Goal: Task Accomplishment & Management: Manage account settings

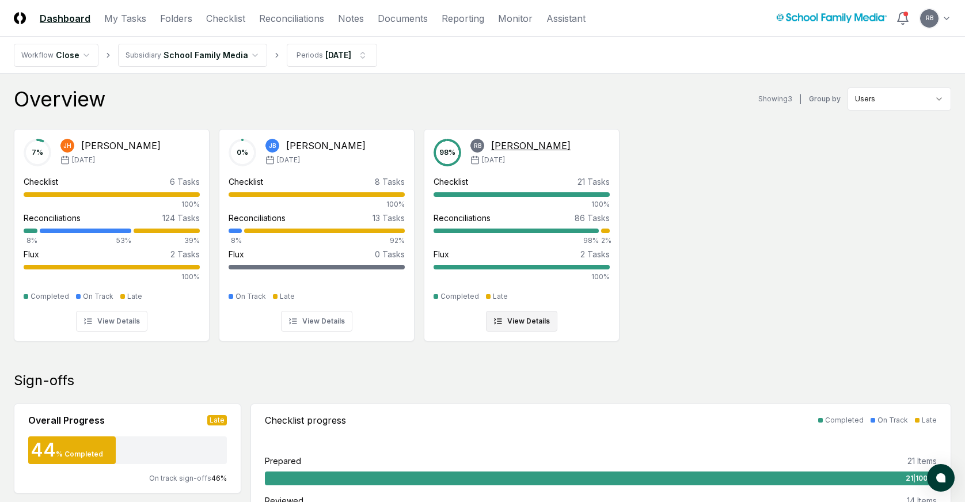
click at [533, 148] on div "[PERSON_NAME]" at bounding box center [530, 146] width 79 height 14
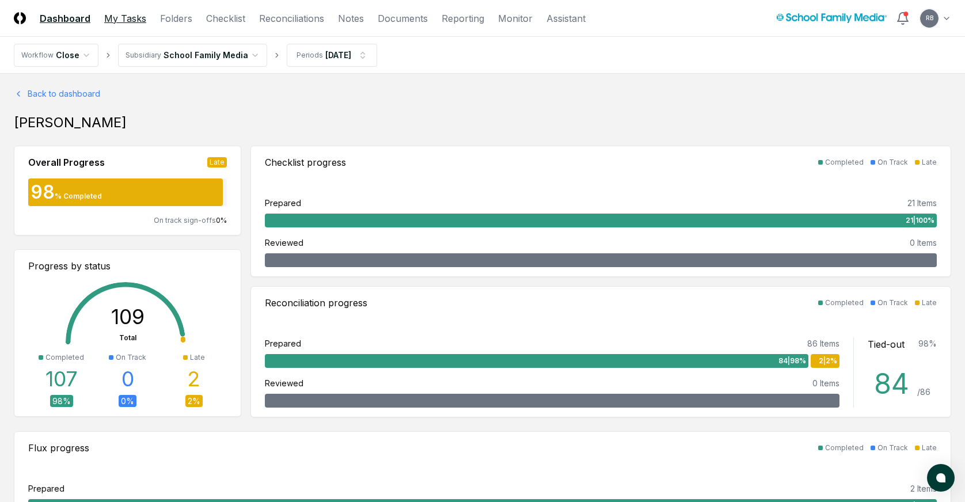
click at [129, 20] on link "My Tasks" at bounding box center [125, 19] width 42 height 14
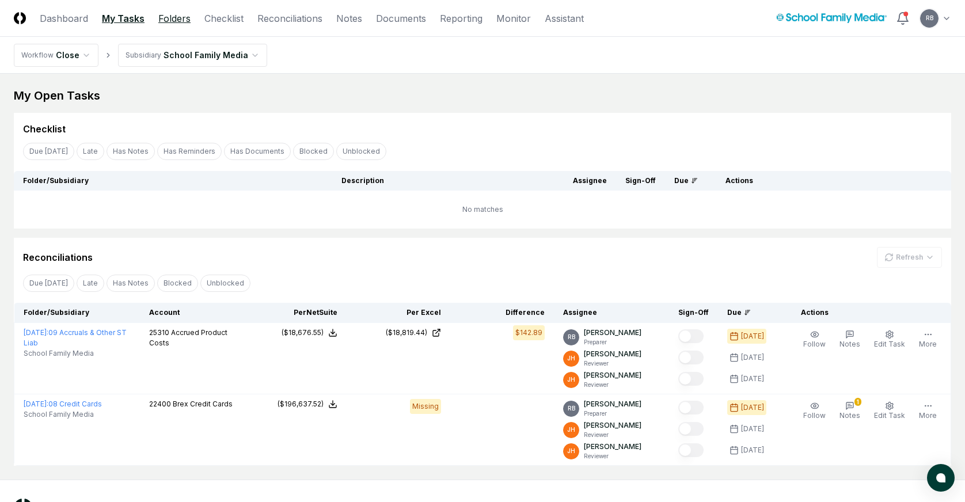
click at [179, 24] on link "Folders" at bounding box center [174, 19] width 32 height 14
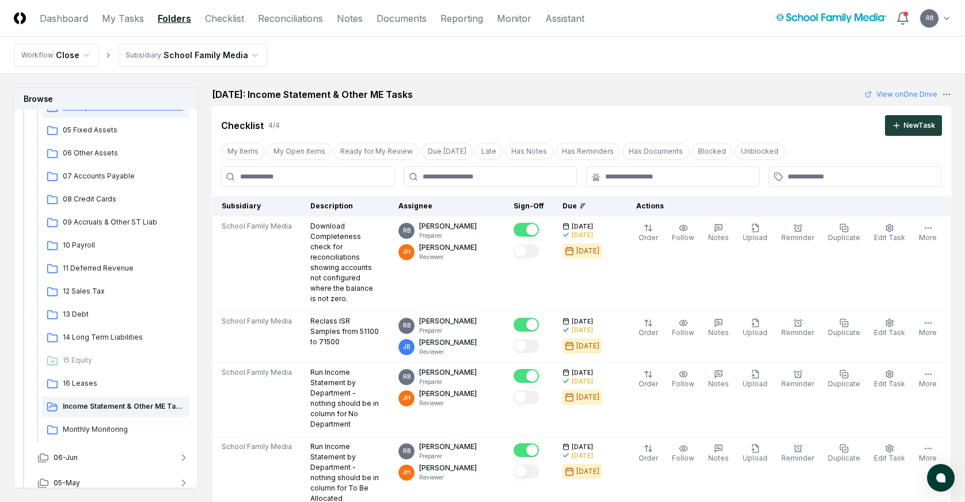
scroll to position [288, 0]
click at [90, 199] on span "08 Credit Cards" at bounding box center [124, 198] width 122 height 10
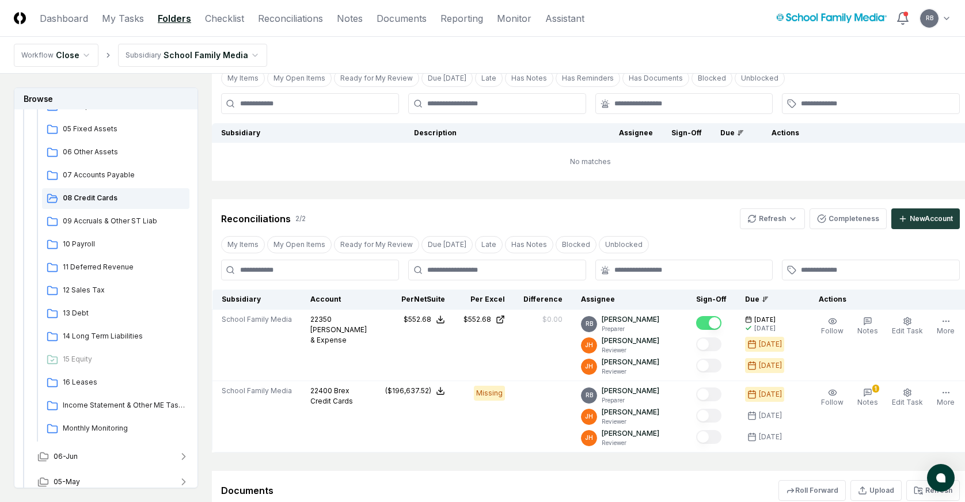
scroll to position [173, 0]
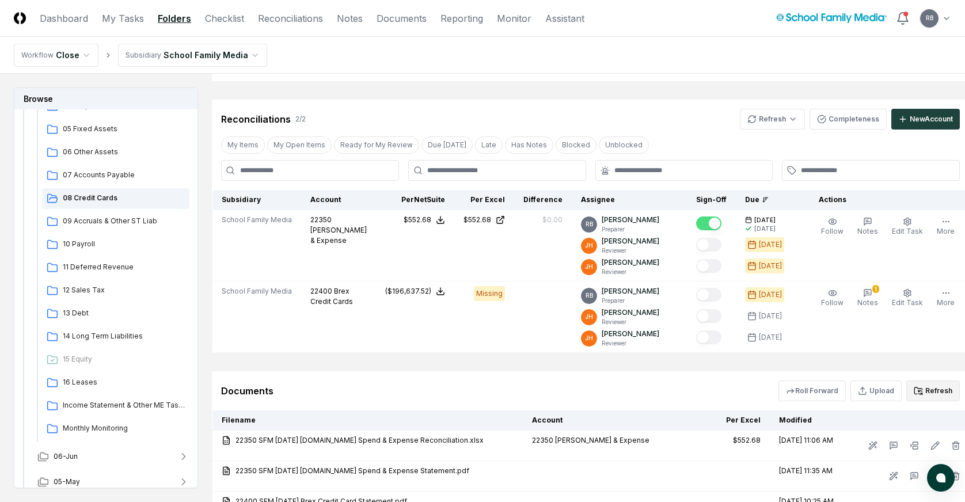
click at [879, 390] on button "Refresh" at bounding box center [933, 391] width 54 height 21
click at [779, 117] on html "CloseCore Dashboard My Tasks Folders Checklist Reconciliations Notes Documents …" at bounding box center [482, 216] width 965 height 778
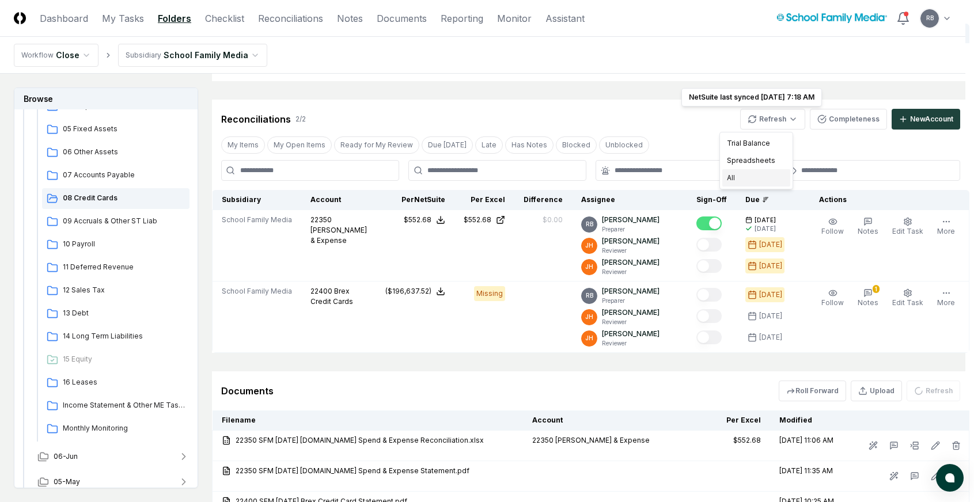
click at [759, 177] on div "All" at bounding box center [756, 177] width 68 height 17
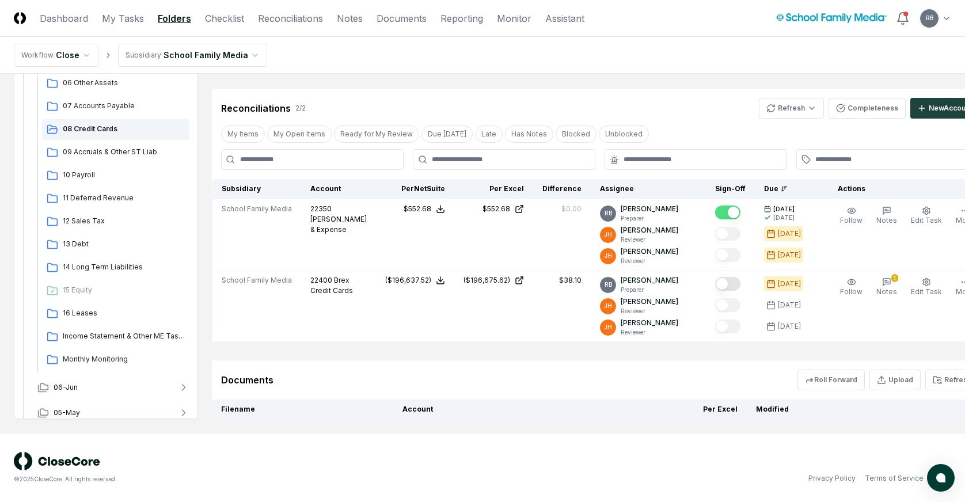
scroll to position [288, 0]
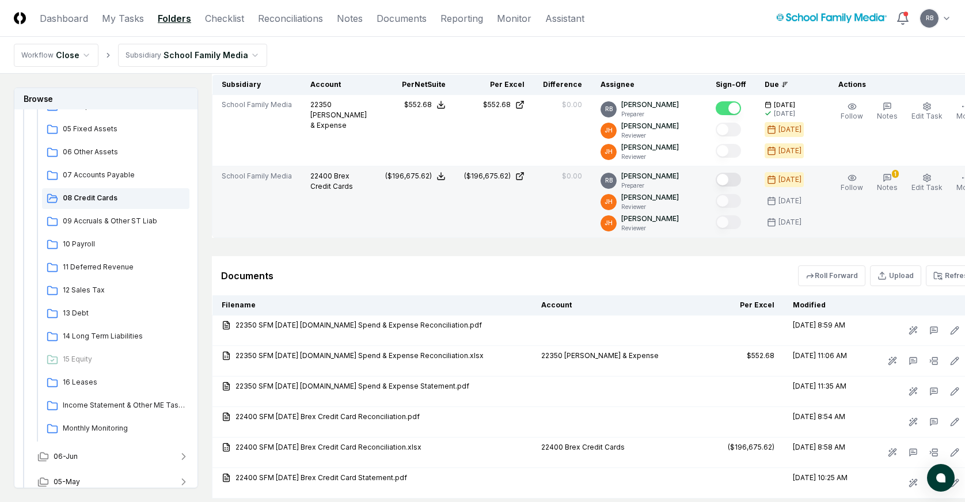
click at [716, 178] on button "Mark complete" at bounding box center [728, 180] width 25 height 14
click at [875, 181] on button "1 Notes" at bounding box center [887, 183] width 25 height 24
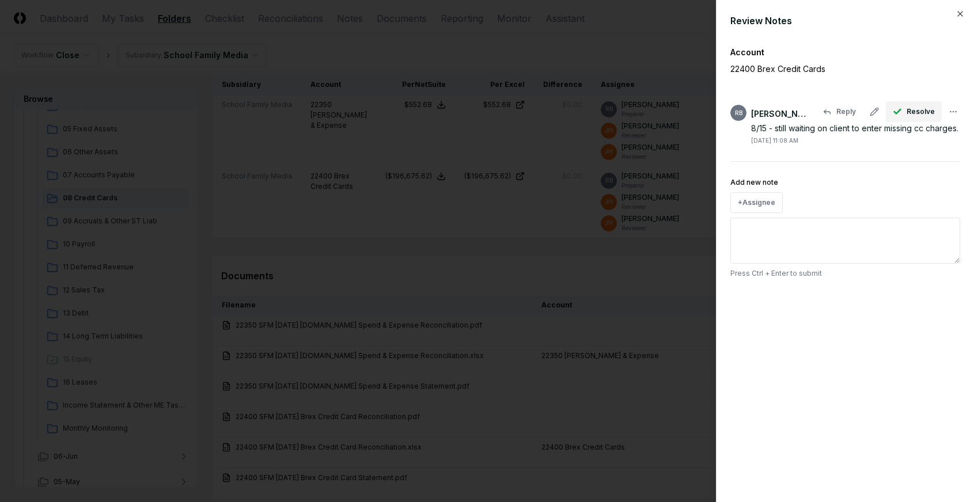
click at [879, 112] on span "Resolve" at bounding box center [920, 112] width 28 height 10
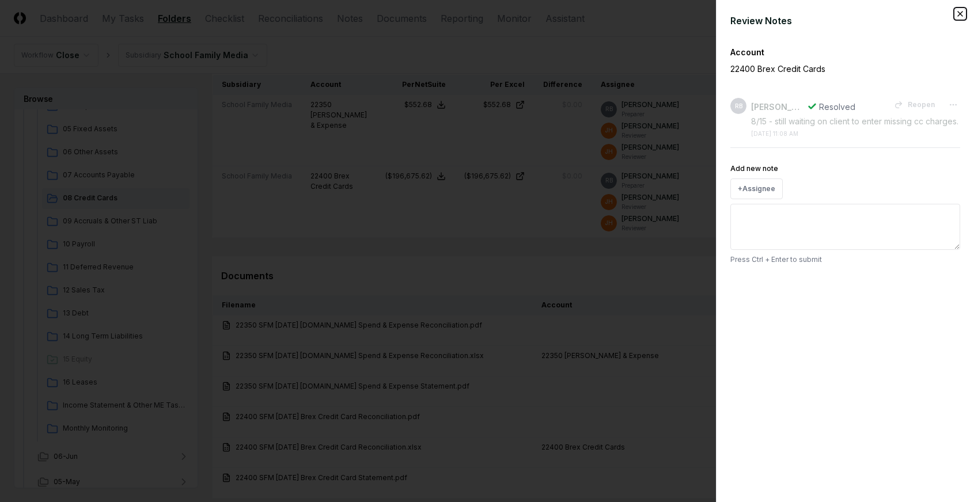
click at [879, 14] on icon "button" at bounding box center [959, 13] width 9 height 9
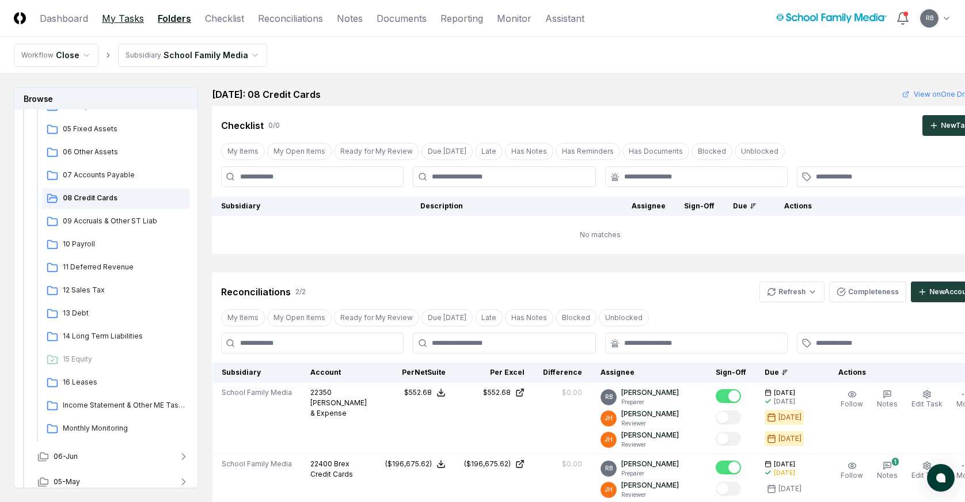
click at [115, 20] on link "My Tasks" at bounding box center [123, 19] width 42 height 14
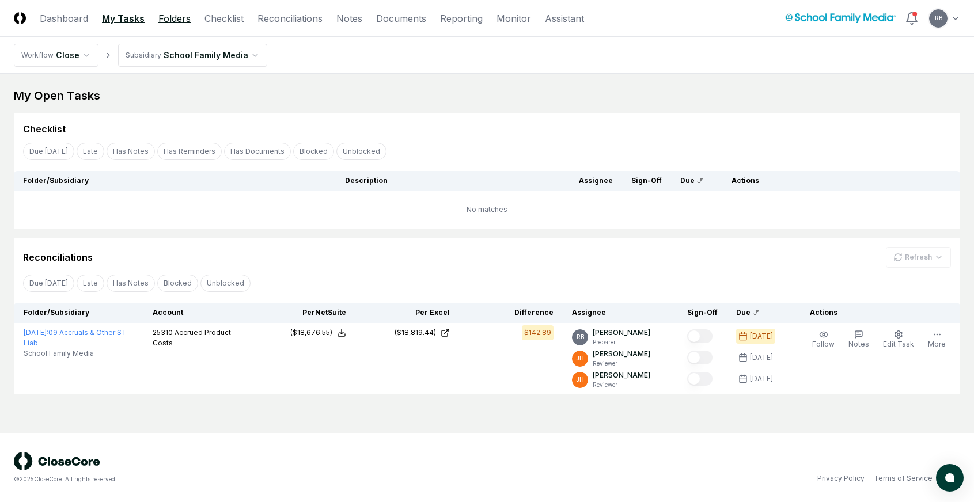
click at [164, 17] on link "Folders" at bounding box center [174, 19] width 32 height 14
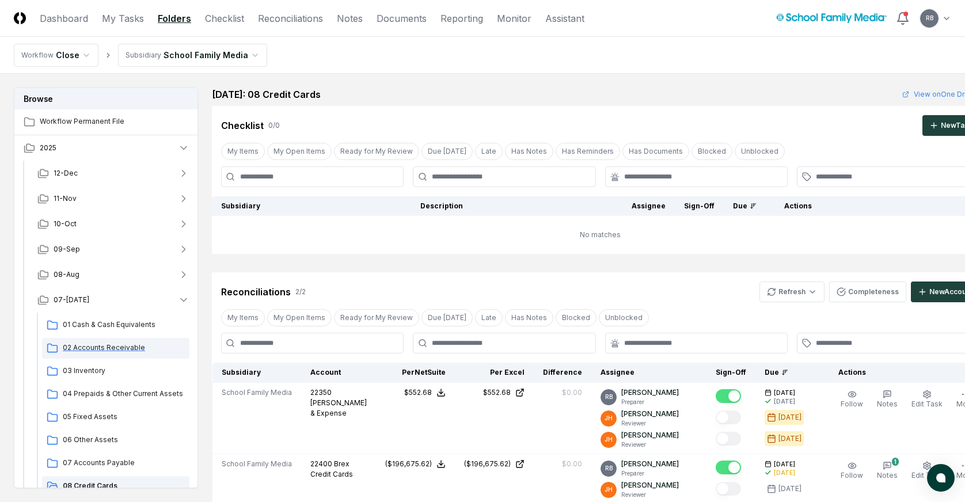
scroll to position [115, 0]
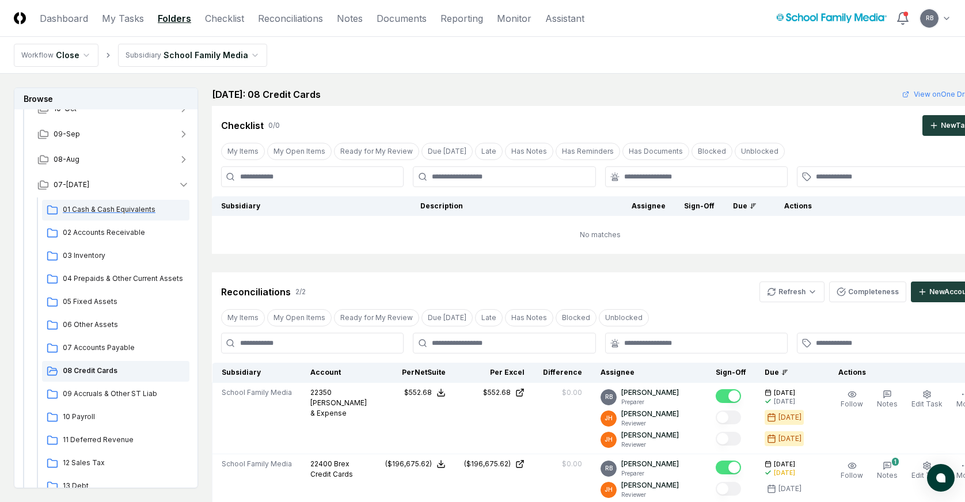
click at [93, 207] on span "01 Cash & Cash Equivalents" at bounding box center [124, 209] width 122 height 10
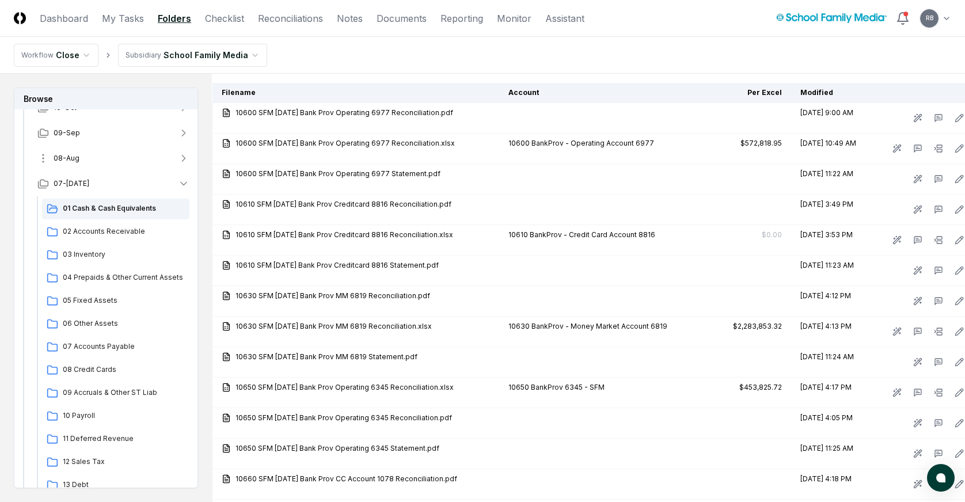
scroll to position [115, 0]
click at [104, 230] on span "02 Accounts Receivable" at bounding box center [124, 232] width 122 height 10
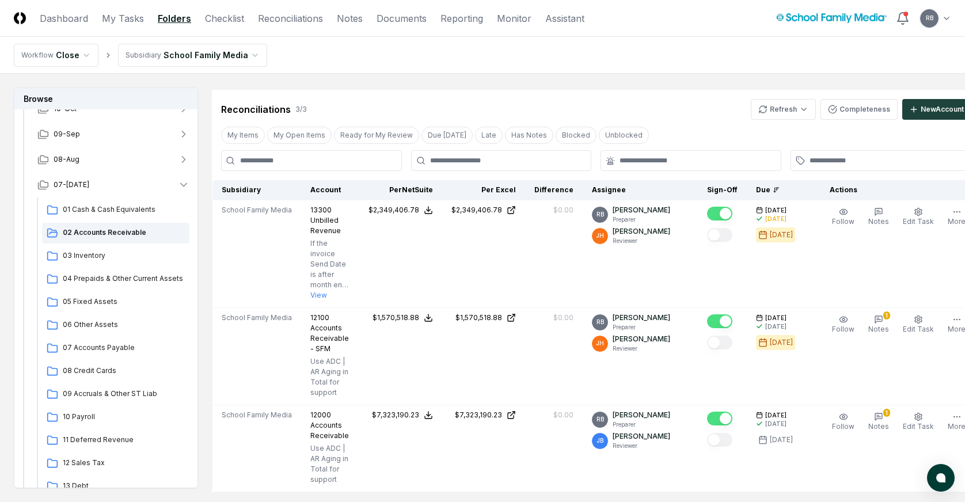
scroll to position [425, 0]
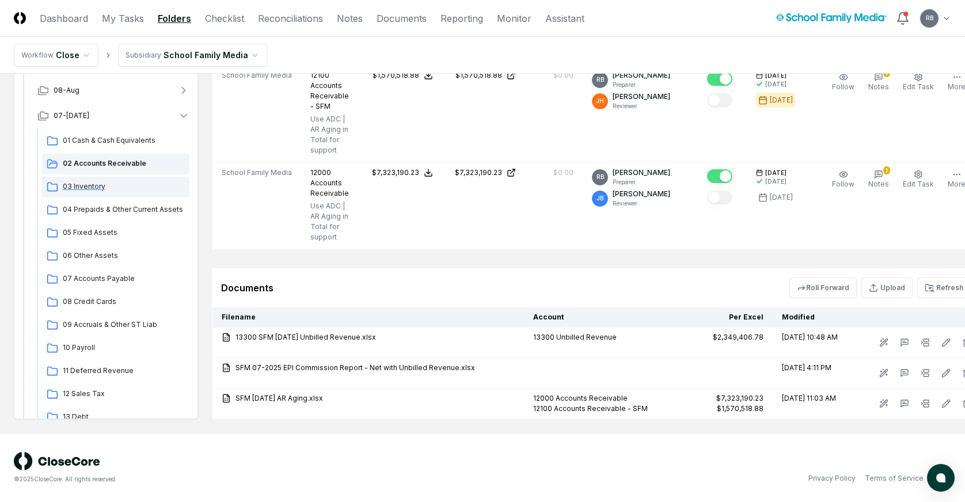
click at [92, 185] on span "03 Inventory" at bounding box center [124, 186] width 122 height 10
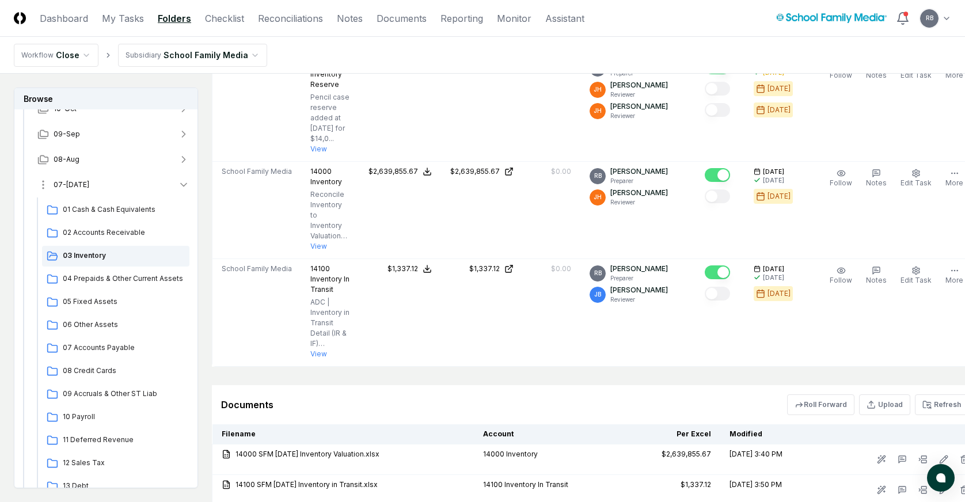
scroll to position [403, 0]
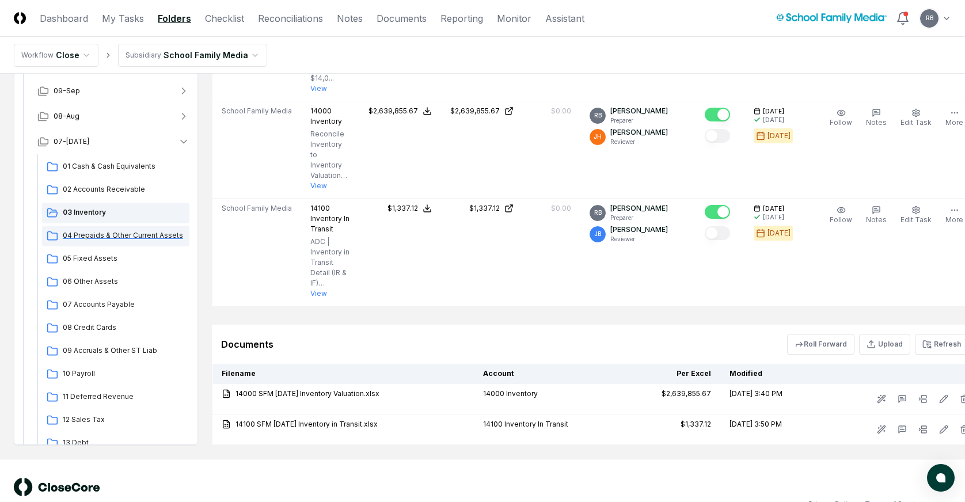
click at [92, 237] on span "04 Prepaids & Other Current Assets" at bounding box center [124, 235] width 122 height 10
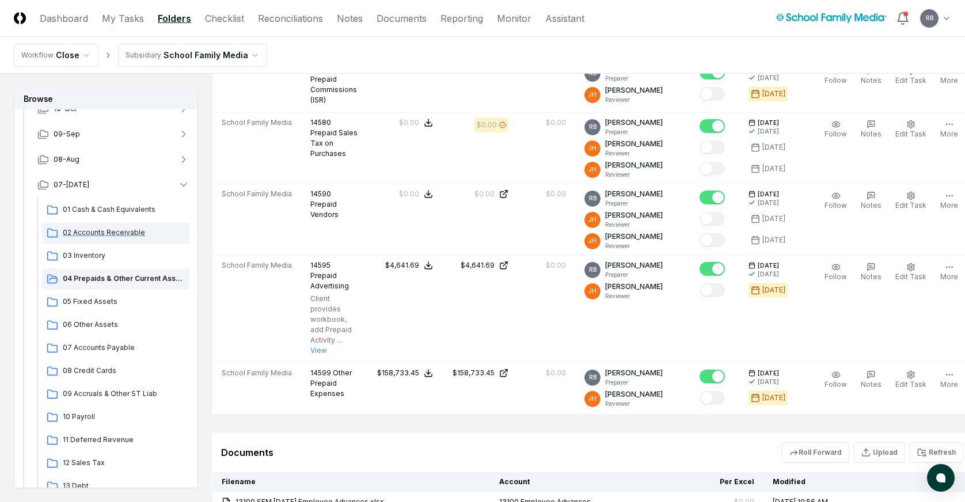
scroll to position [1209, 0]
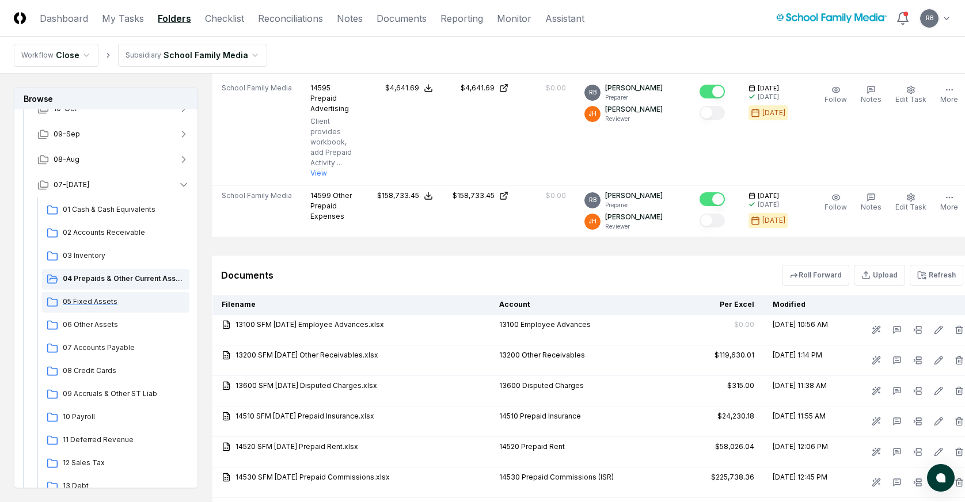
click at [94, 299] on span "05 Fixed Assets" at bounding box center [124, 302] width 122 height 10
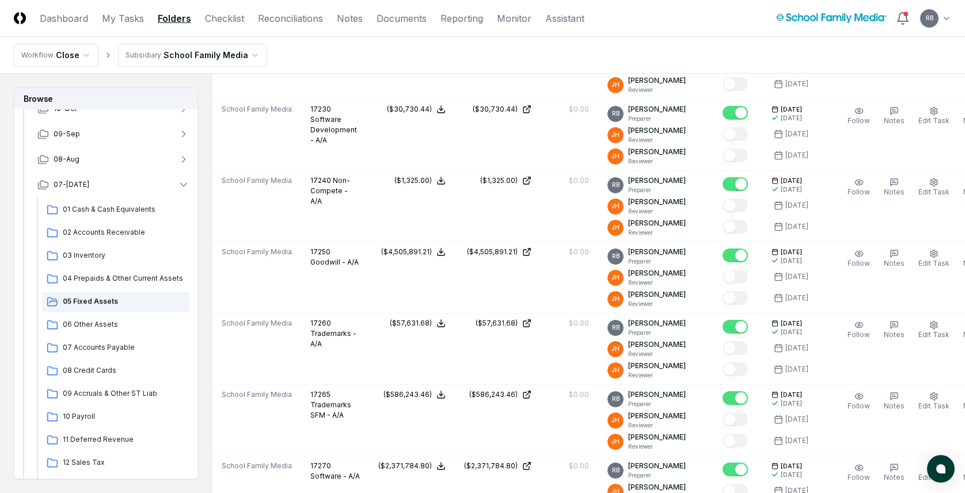
scroll to position [1785, 0]
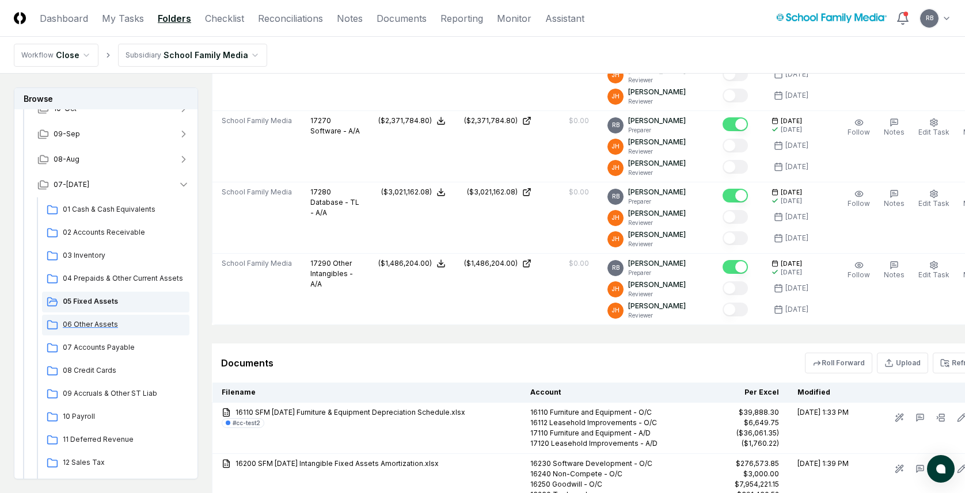
click at [76, 321] on span "06 Other Assets" at bounding box center [124, 325] width 122 height 10
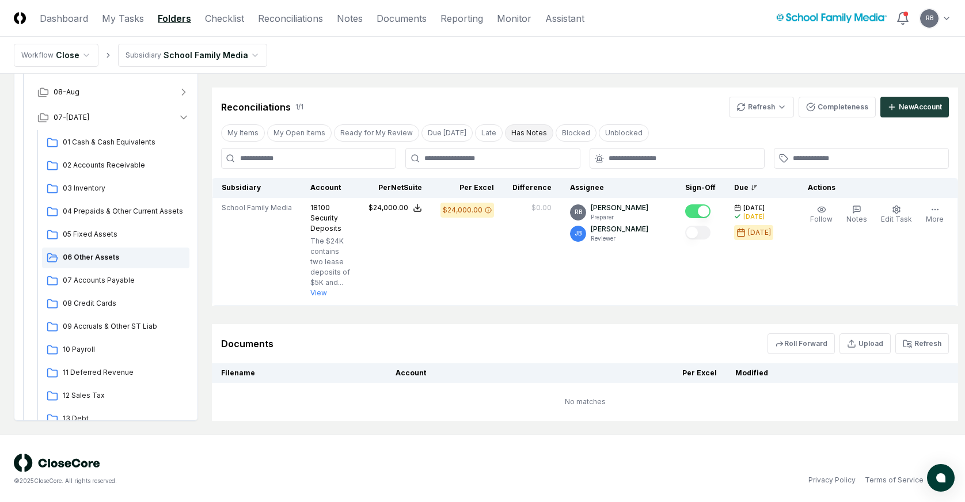
scroll to position [187, 0]
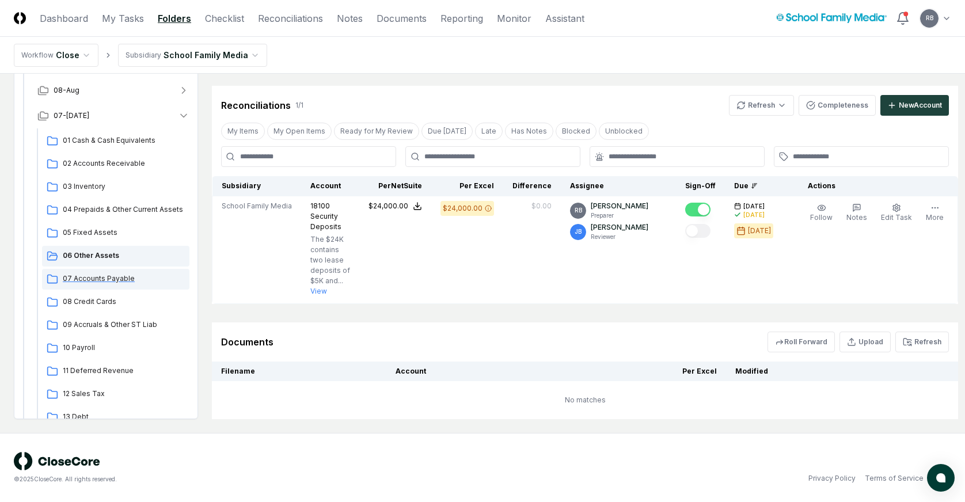
click at [85, 279] on span "07 Accounts Payable" at bounding box center [124, 279] width 122 height 10
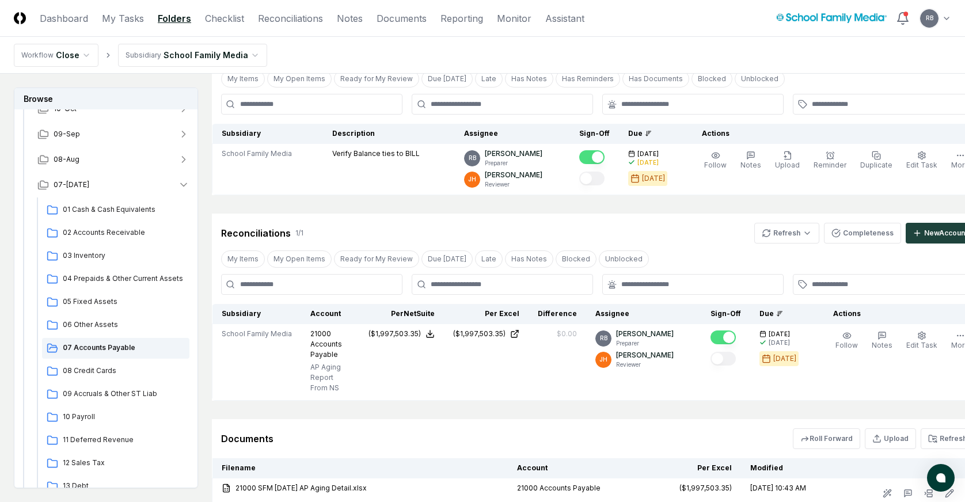
scroll to position [193, 0]
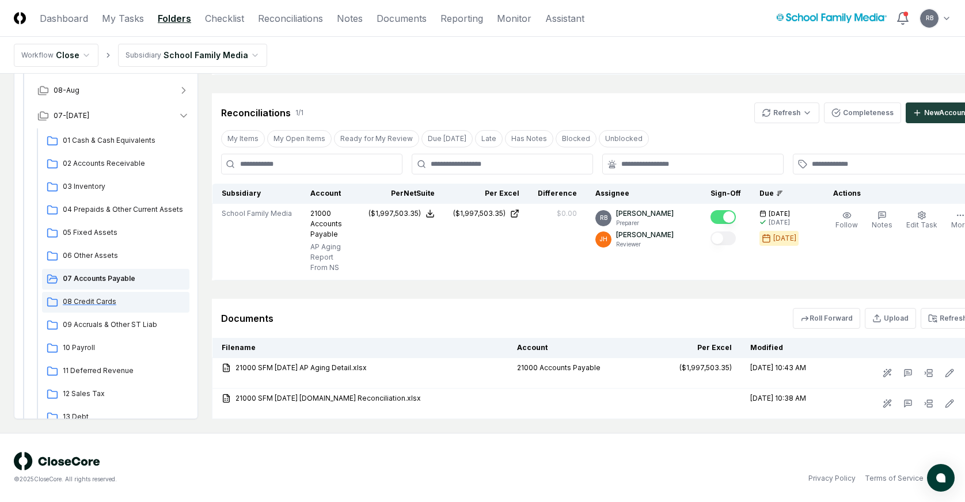
click at [90, 299] on span "08 Credit Cards" at bounding box center [124, 302] width 122 height 10
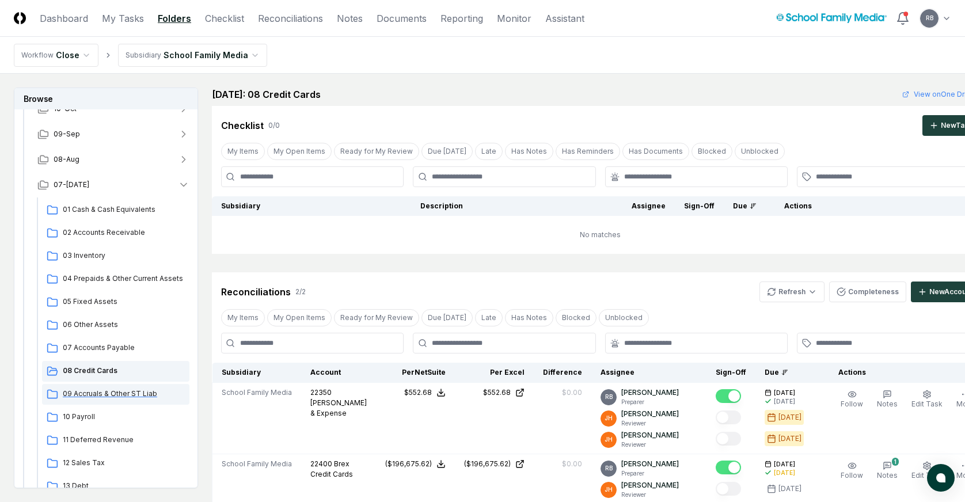
click at [92, 390] on span "09 Accruals & Other ST Liab" at bounding box center [124, 394] width 122 height 10
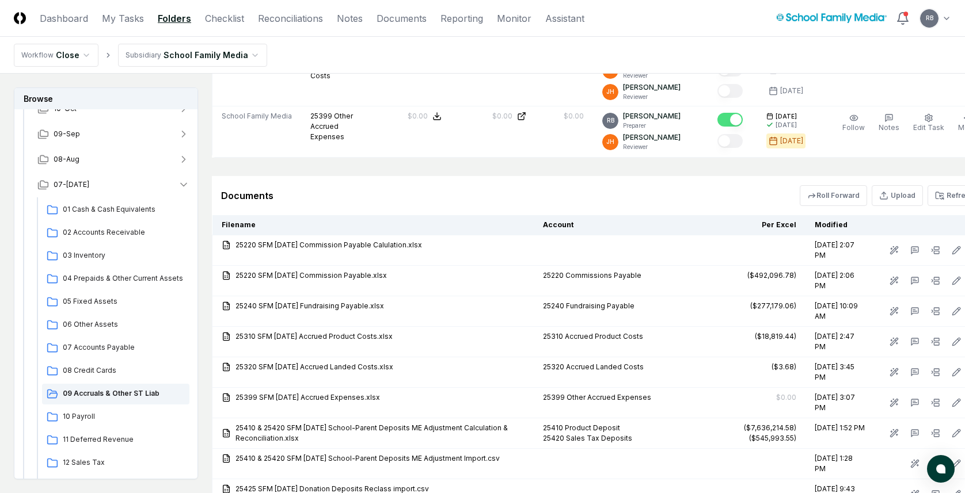
scroll to position [1421, 0]
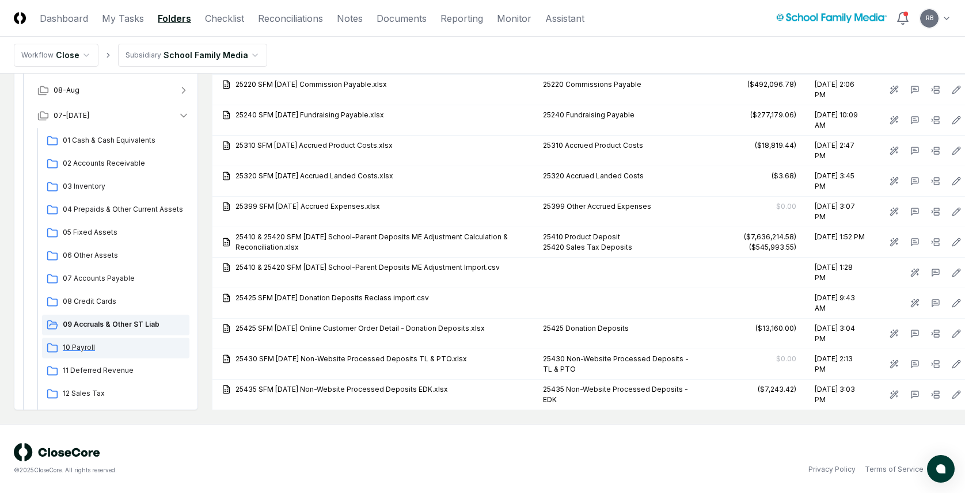
click at [79, 343] on span "10 Payroll" at bounding box center [124, 348] width 122 height 10
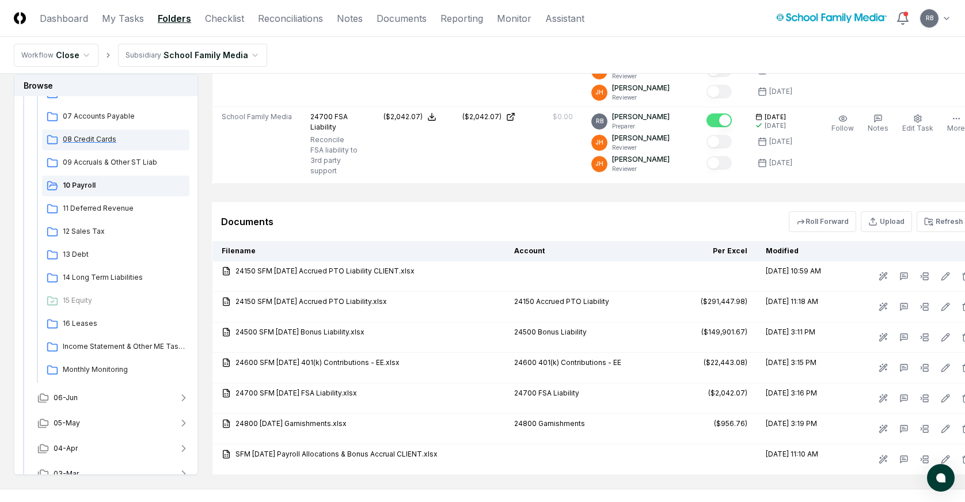
scroll to position [398, 0]
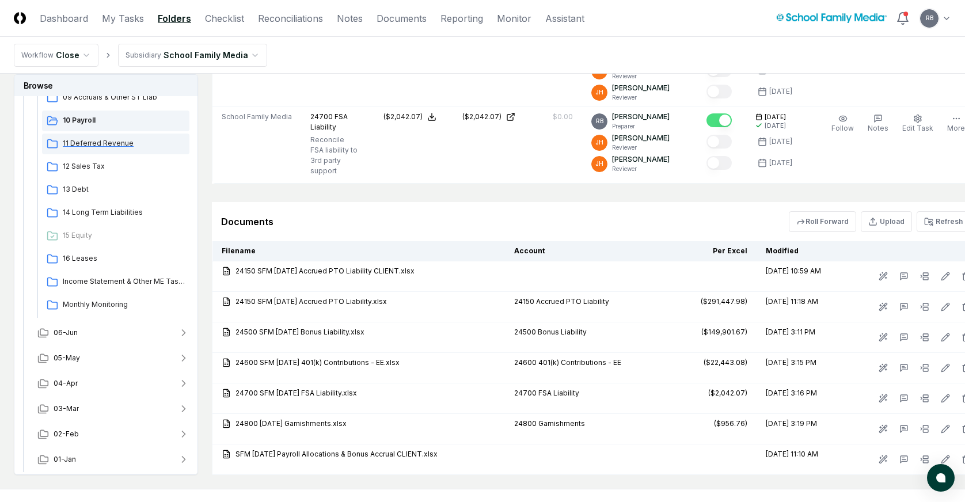
click at [81, 138] on span "11 Deferred Revenue" at bounding box center [124, 143] width 122 height 10
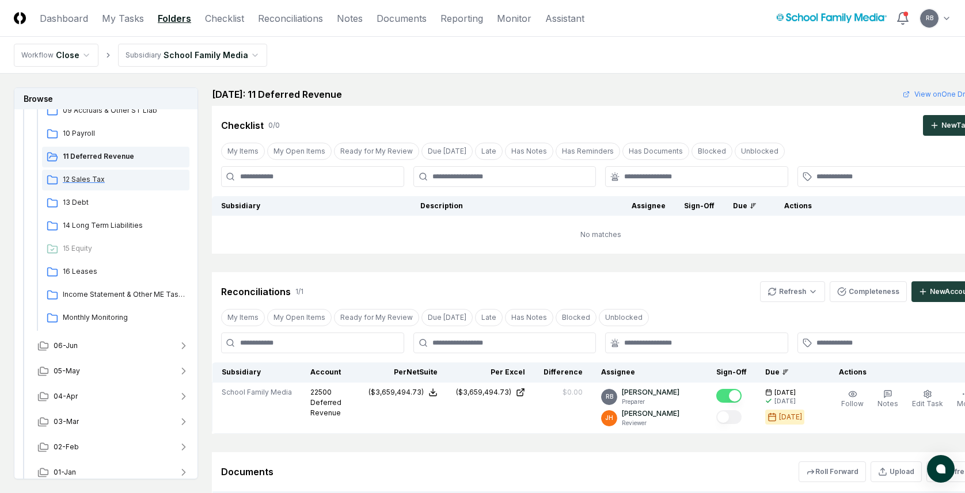
click at [81, 177] on span "12 Sales Tax" at bounding box center [124, 179] width 122 height 10
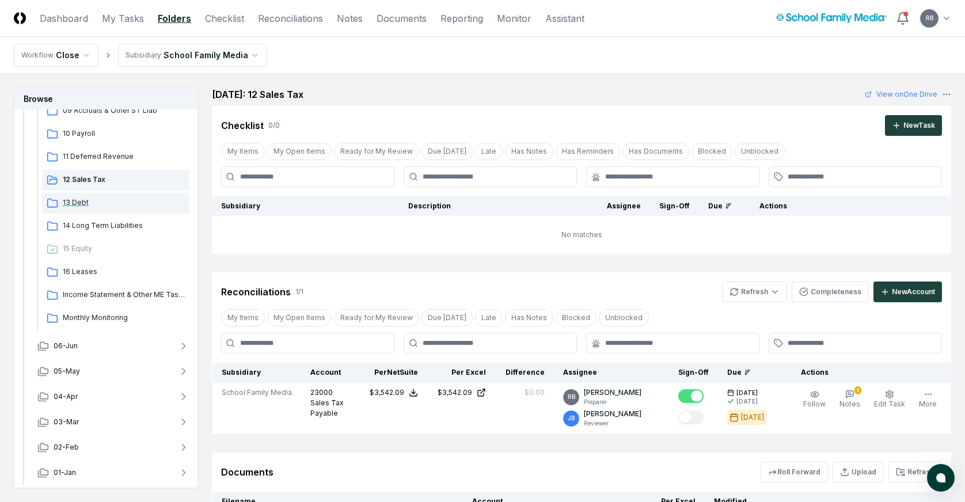
click at [74, 198] on span "13 Debt" at bounding box center [124, 203] width 122 height 10
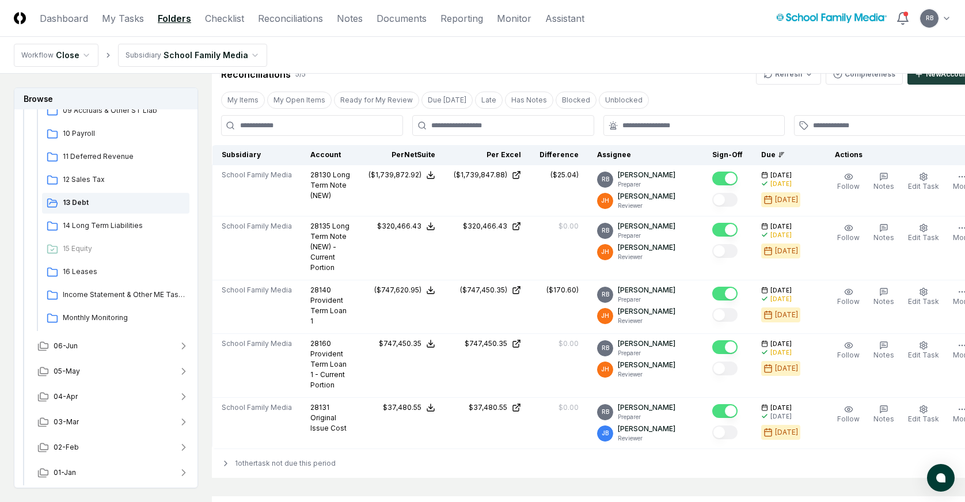
scroll to position [58, 0]
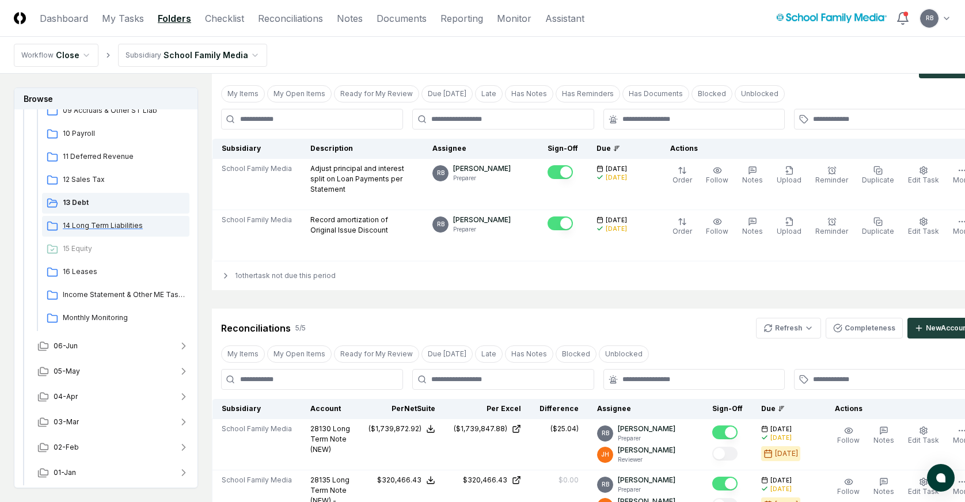
click at [83, 225] on span "14 Long Term Liabilities" at bounding box center [124, 226] width 122 height 10
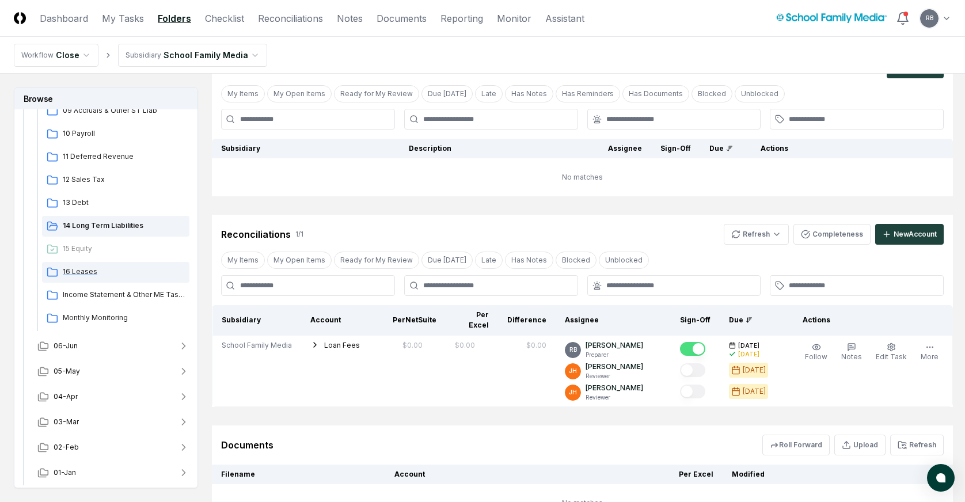
click at [85, 267] on span "16 Leases" at bounding box center [124, 272] width 122 height 10
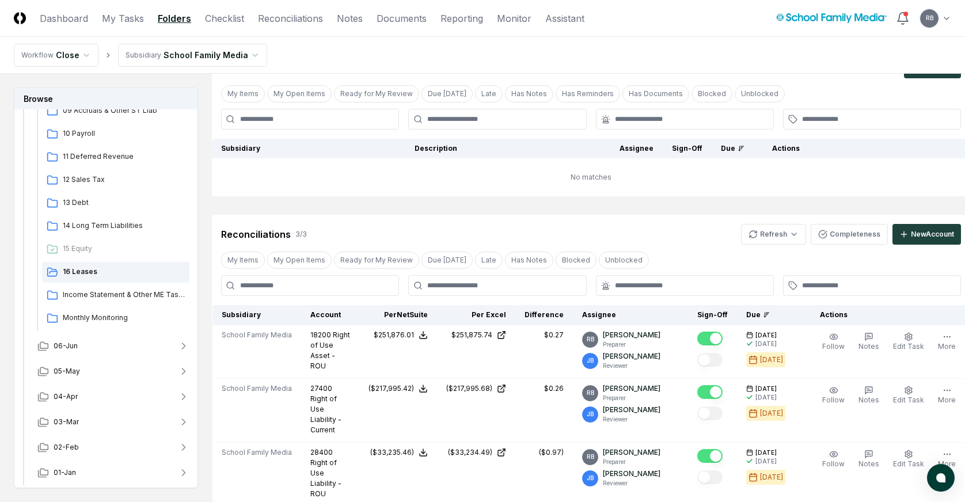
scroll to position [294, 0]
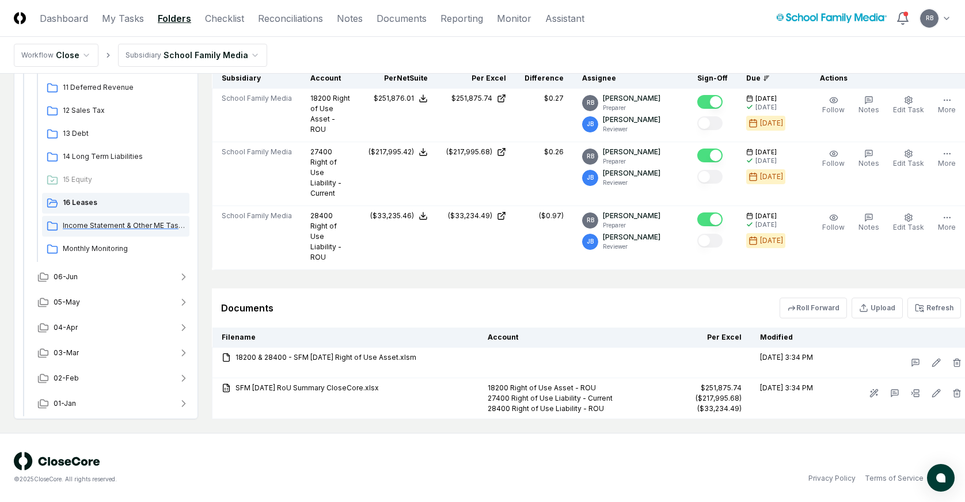
click at [111, 228] on span "Income Statement & Other ME Tasks" at bounding box center [124, 226] width 122 height 10
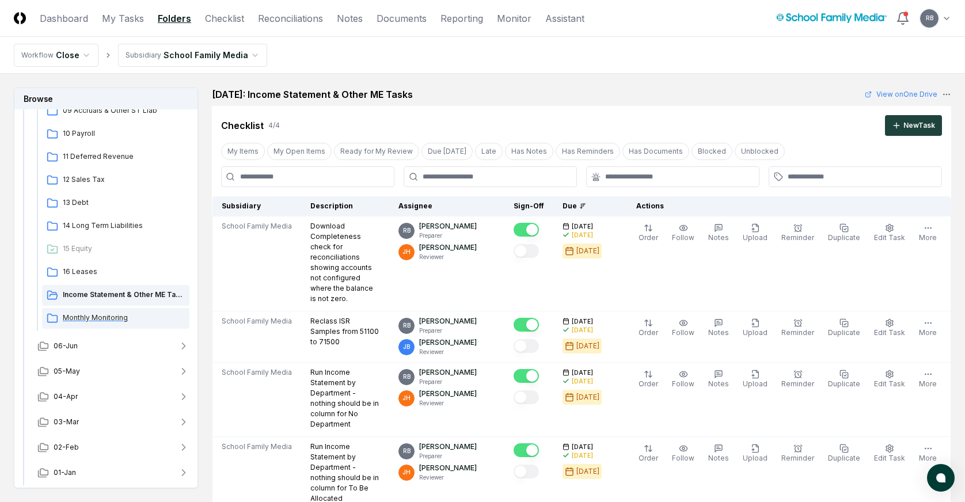
click at [75, 318] on span "Monthly Monitoring" at bounding box center [124, 318] width 122 height 10
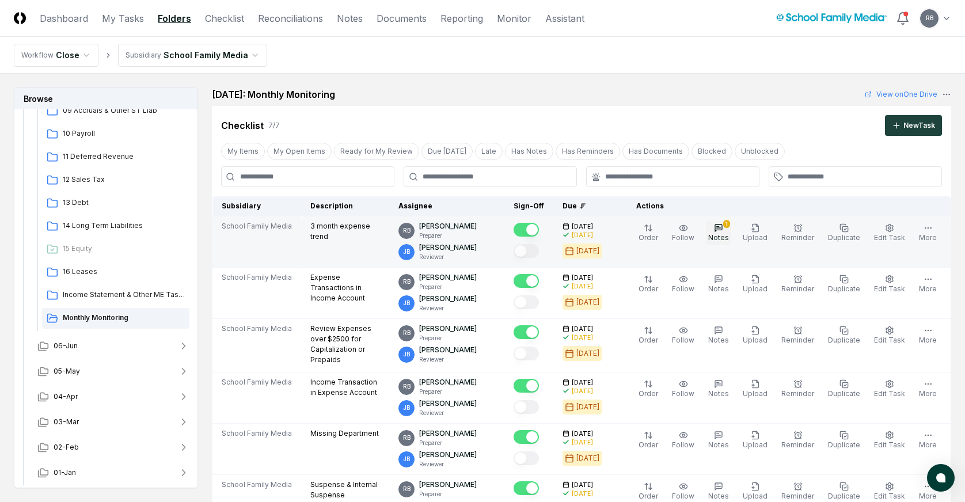
click at [717, 222] on button "1 Notes" at bounding box center [718, 233] width 25 height 24
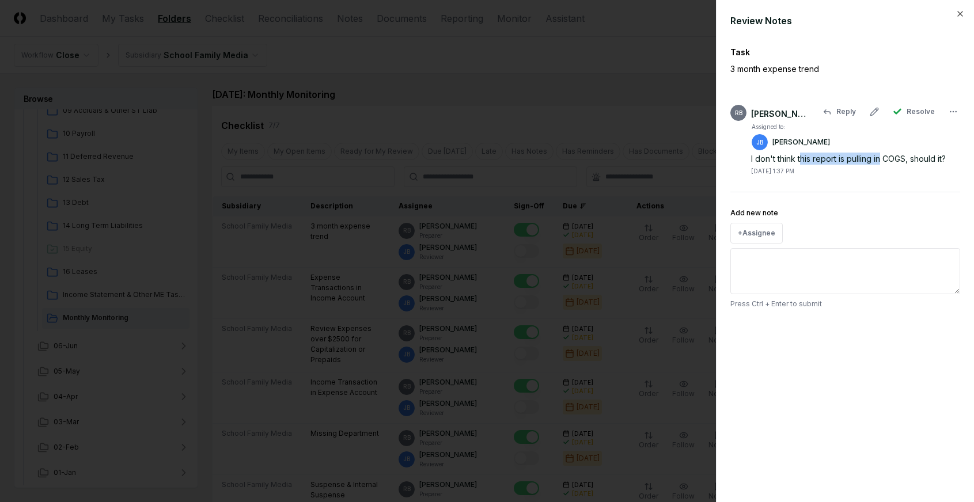
drag, startPoint x: 801, startPoint y: 161, endPoint x: 883, endPoint y: 161, distance: 81.8
click at [879, 161] on div "I don't think this report is pulling in COGS, should it?" at bounding box center [855, 159] width 209 height 12
click at [879, 17] on icon "button" at bounding box center [959, 13] width 9 height 9
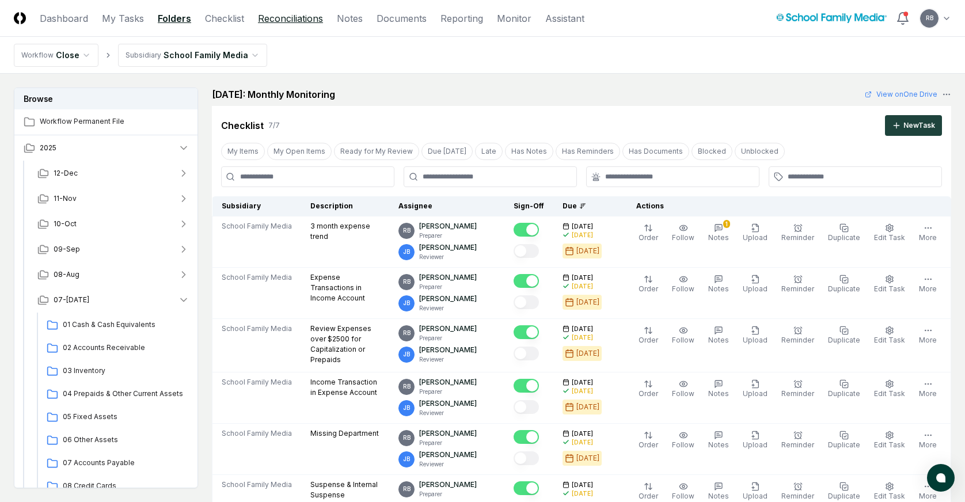
click at [310, 25] on link "Reconciliations" at bounding box center [290, 19] width 65 height 14
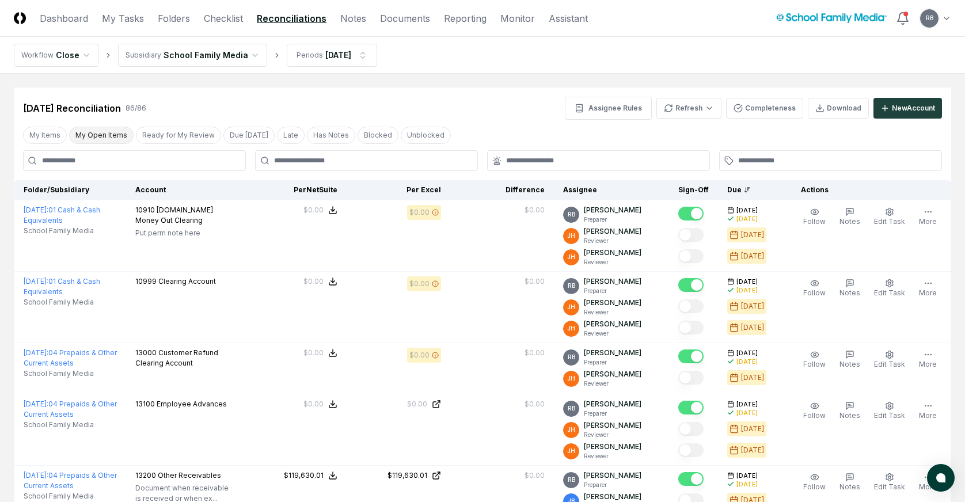
click at [77, 138] on button "My Open Items" at bounding box center [101, 135] width 64 height 17
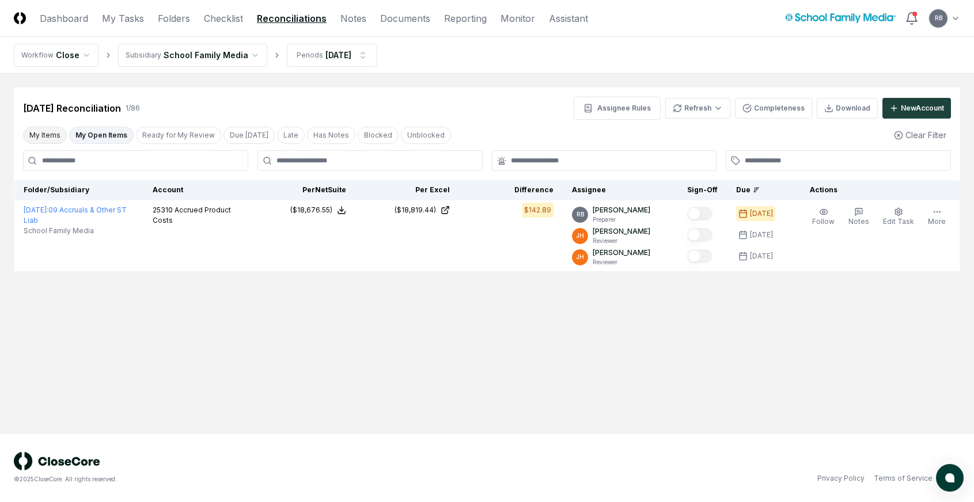
click at [43, 132] on button "My Items" at bounding box center [45, 135] width 44 height 17
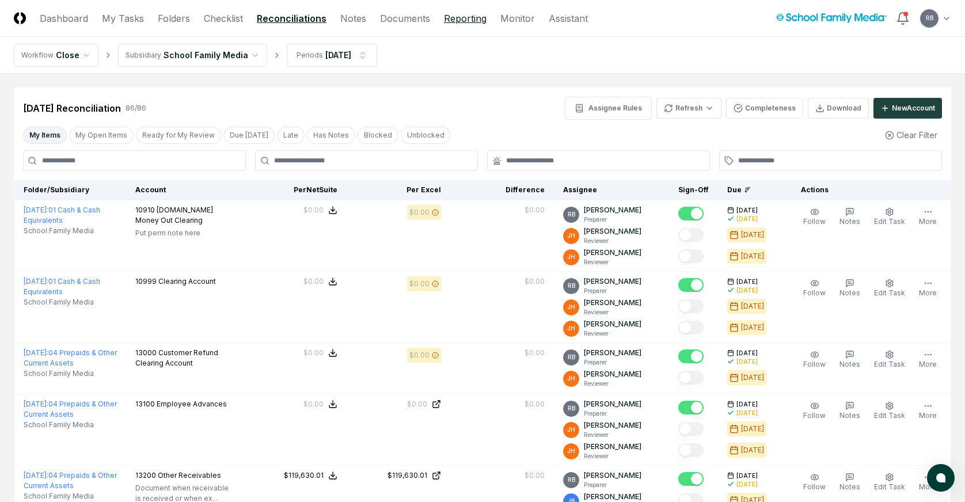
click at [463, 17] on link "Reporting" at bounding box center [465, 19] width 43 height 14
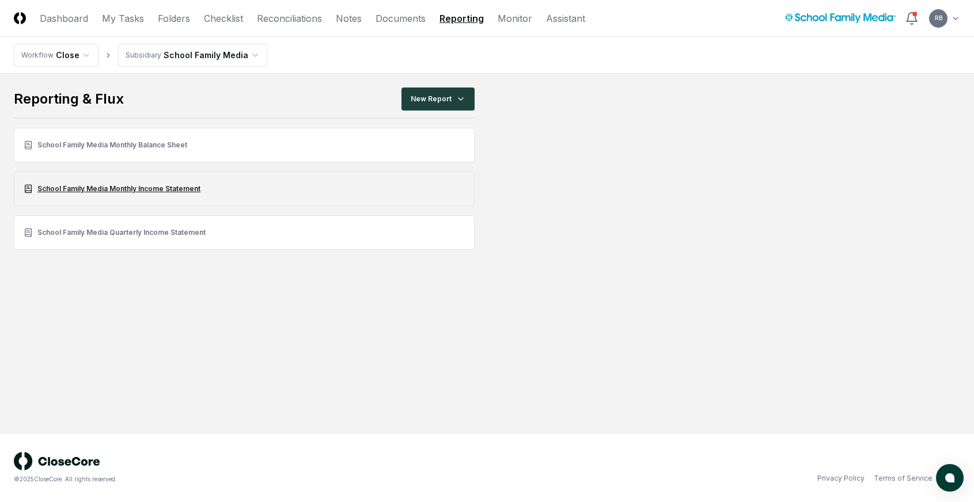
click at [174, 188] on link "School Family Media Monthly Income Statement" at bounding box center [244, 189] width 461 height 35
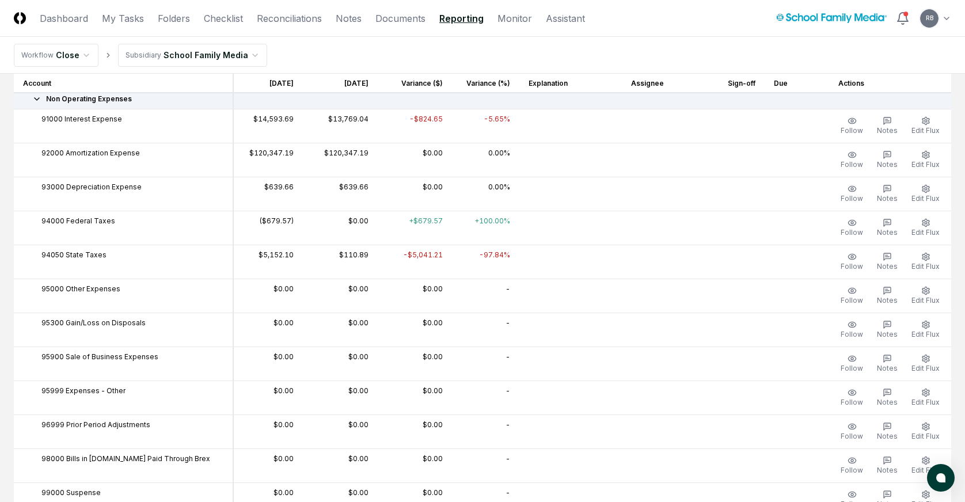
scroll to position [6545, 0]
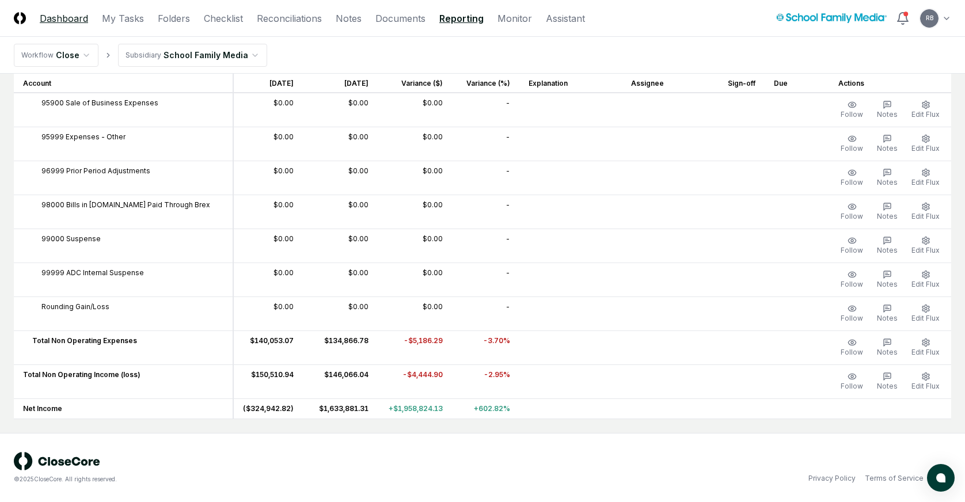
click at [60, 18] on link "Dashboard" at bounding box center [64, 19] width 48 height 14
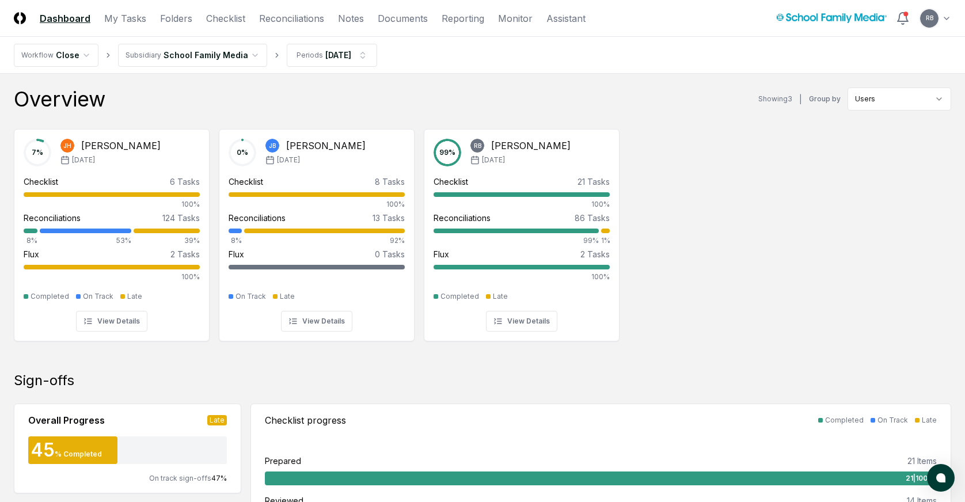
click at [309, 91] on div "Overview Showing 3 | Group by Users" at bounding box center [482, 99] width 937 height 23
click at [605, 232] on div at bounding box center [605, 231] width 9 height 5
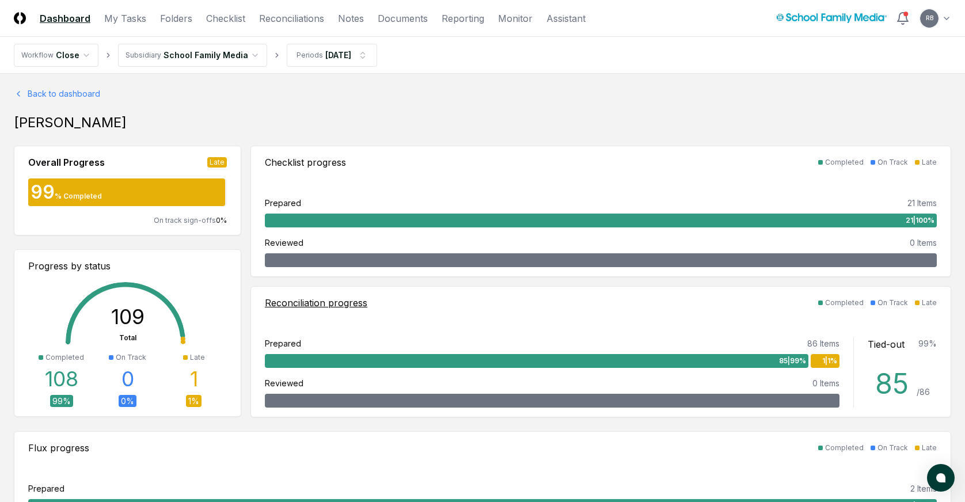
click at [817, 362] on div "1 | 1 %" at bounding box center [825, 361] width 29 height 14
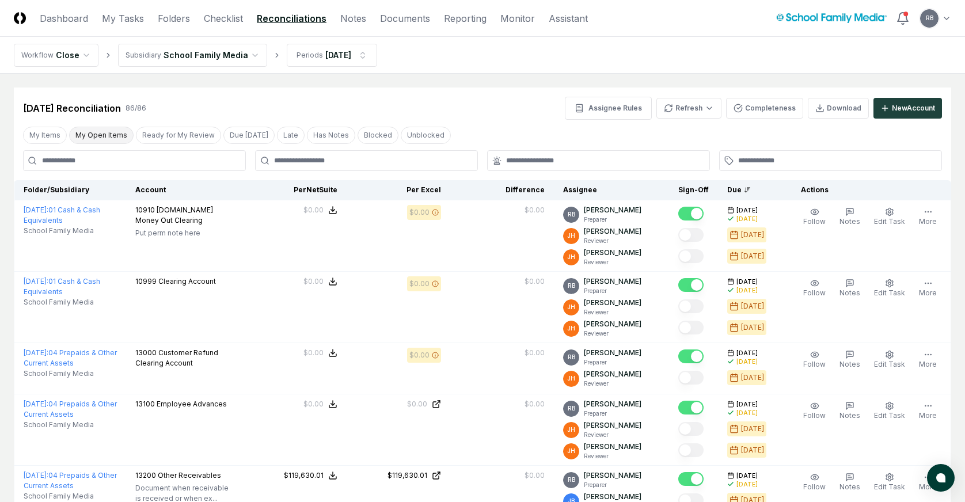
click at [84, 136] on button "My Open Items" at bounding box center [101, 135] width 64 height 17
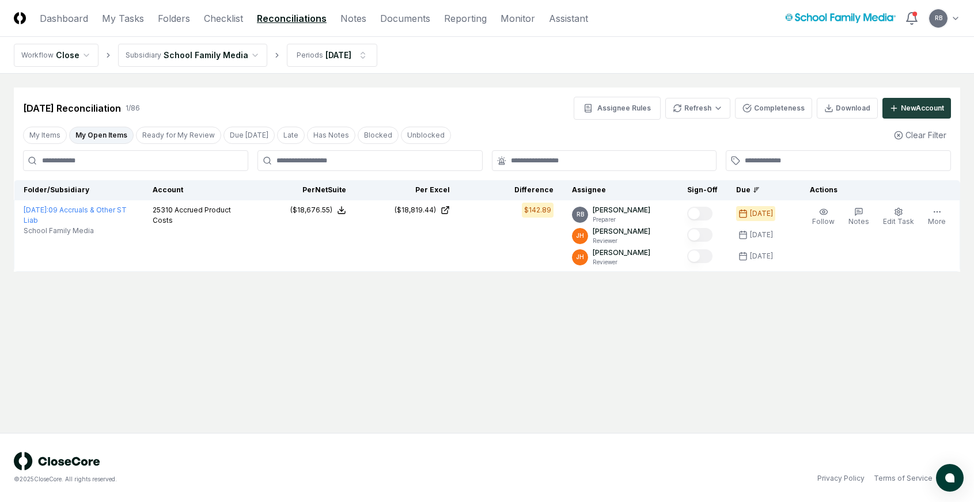
click at [780, 390] on main "Cancel Reassign [DATE] Reconciliation 1 / 86 Assignee Rules Refresh Completenes…" at bounding box center [487, 253] width 974 height 359
click at [119, 21] on link "My Tasks" at bounding box center [123, 19] width 42 height 14
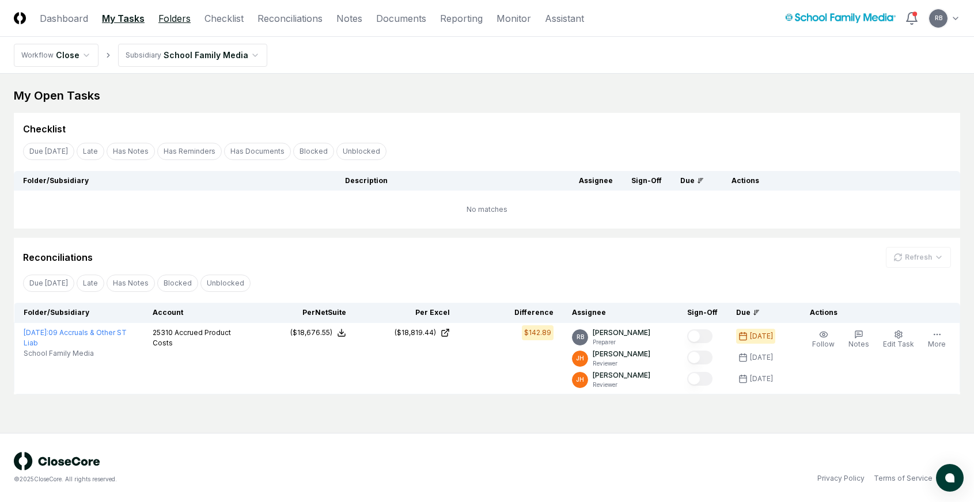
click at [174, 20] on link "Folders" at bounding box center [174, 19] width 32 height 14
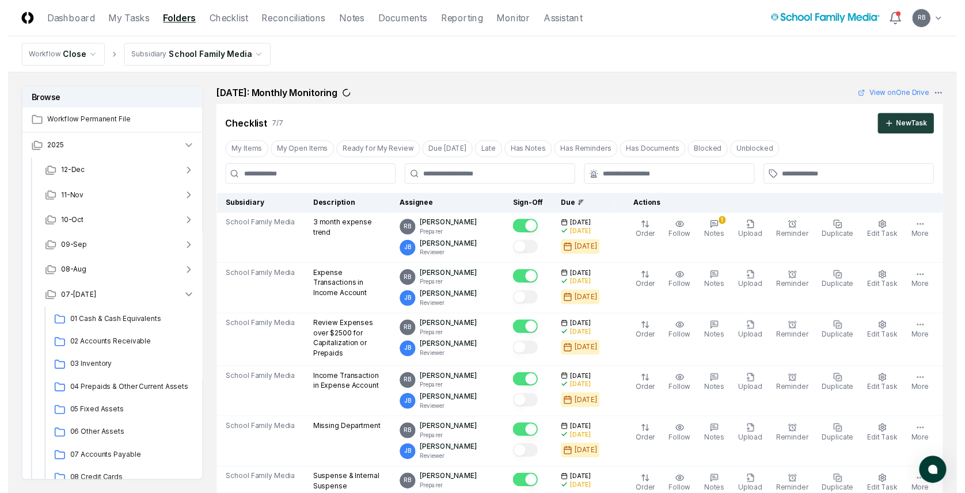
scroll to position [230, 0]
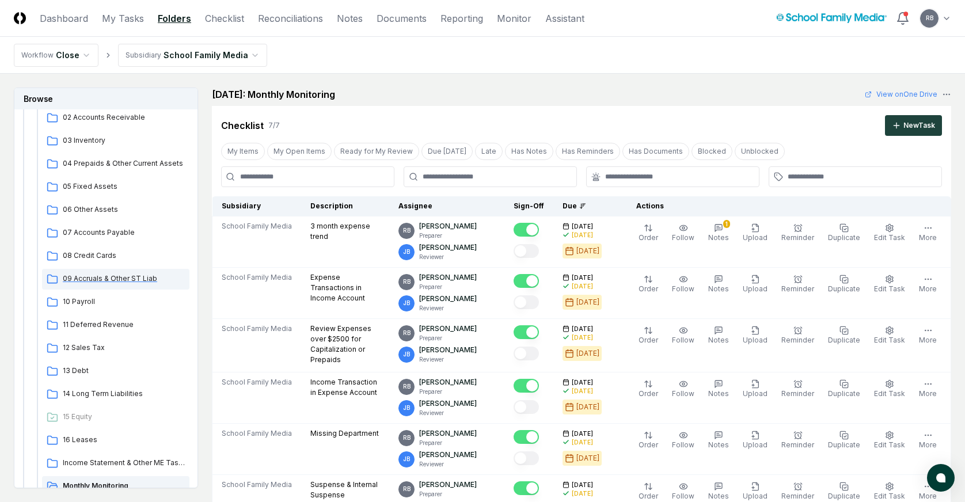
click at [111, 282] on span "09 Accruals & Other ST Liab" at bounding box center [124, 279] width 122 height 10
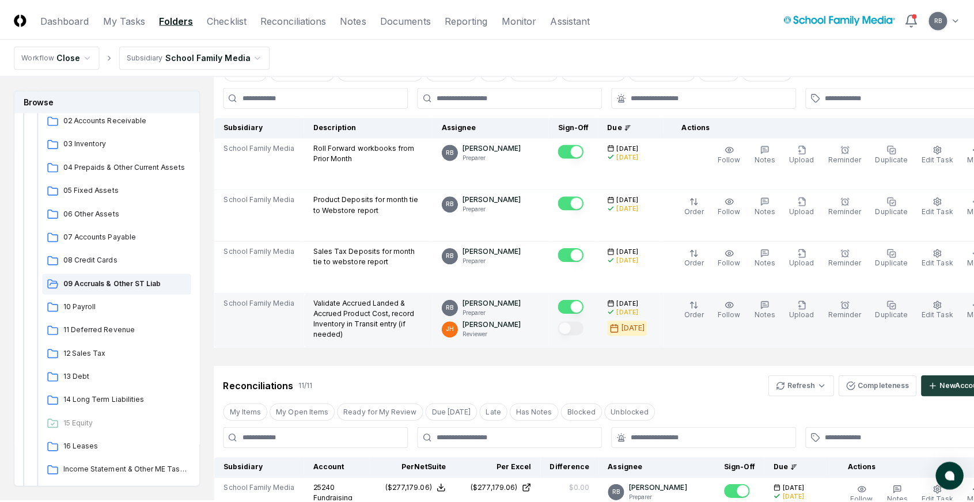
scroll to position [288, 0]
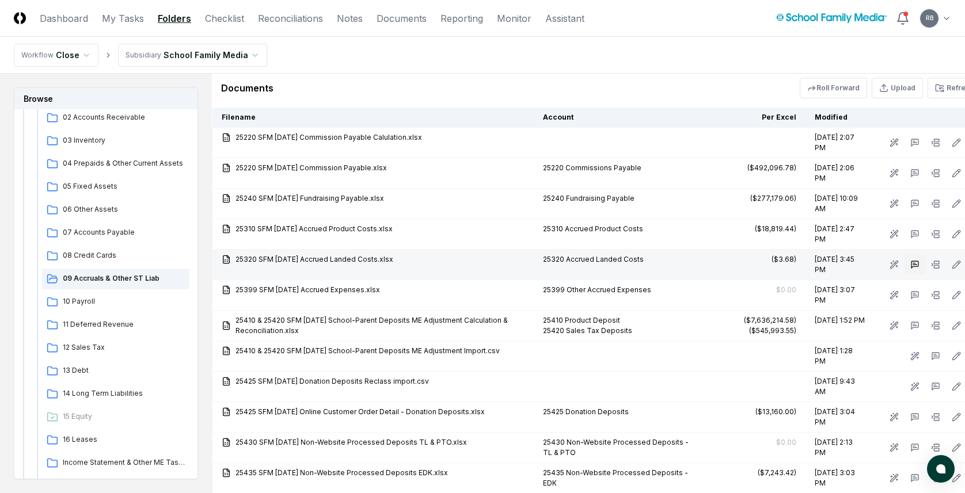
scroll to position [1248, 0]
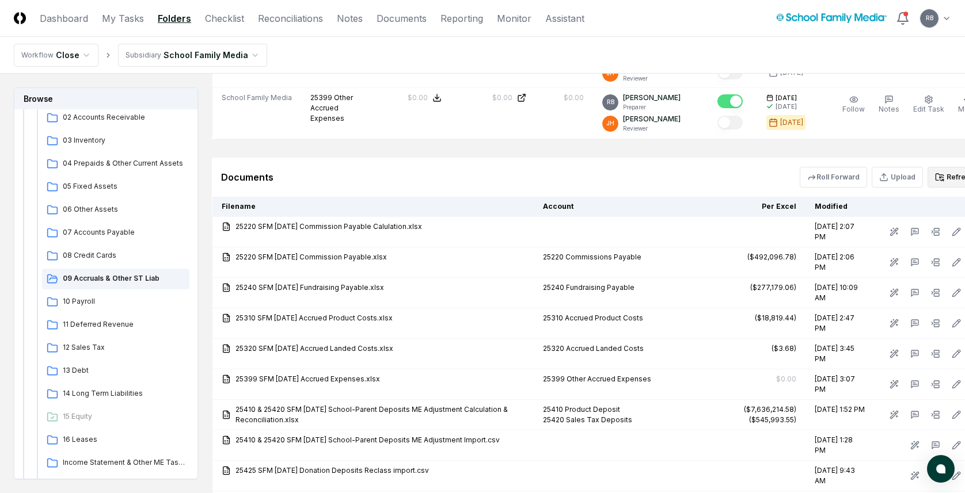
click at [879, 171] on button "Refresh" at bounding box center [955, 177] width 54 height 21
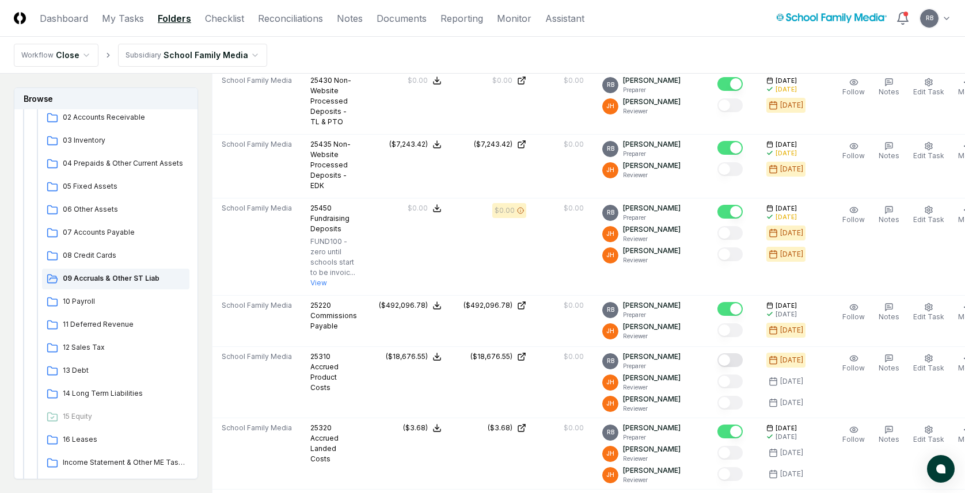
scroll to position [845, 0]
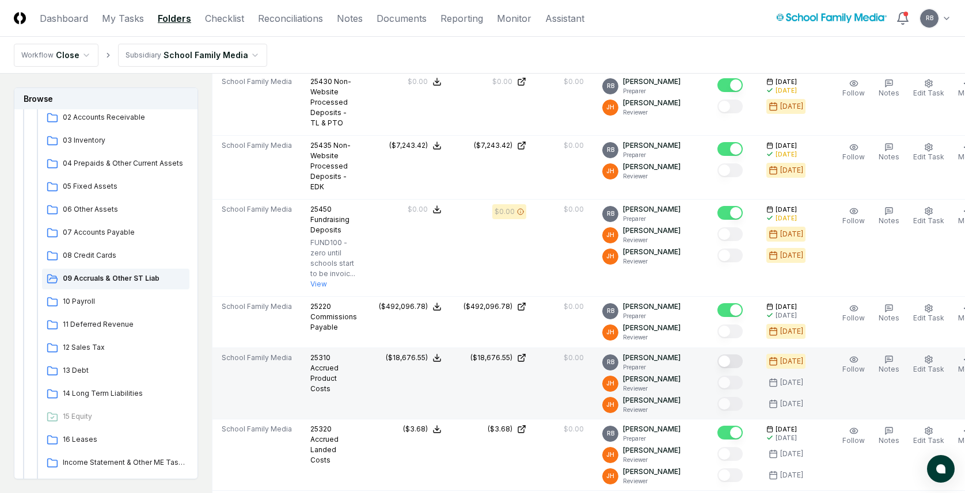
click at [717, 359] on button "Mark complete" at bounding box center [729, 362] width 25 height 14
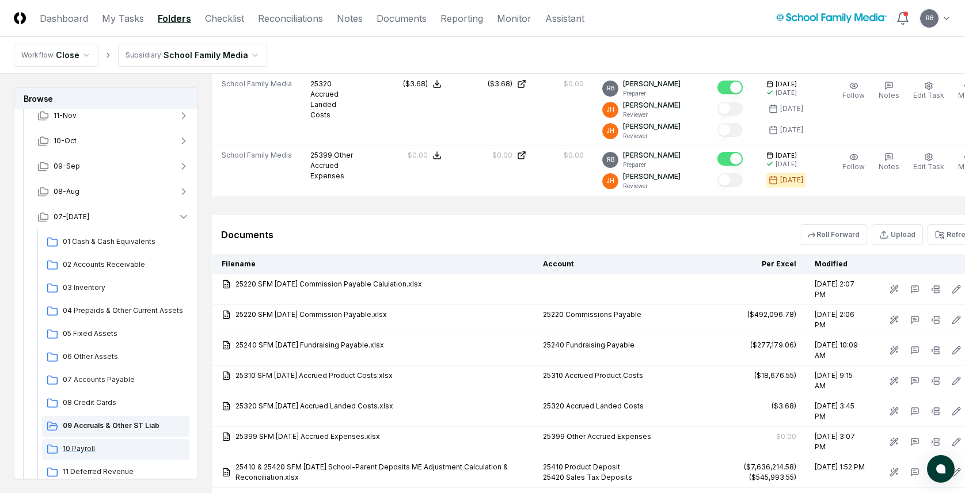
scroll to position [0, 0]
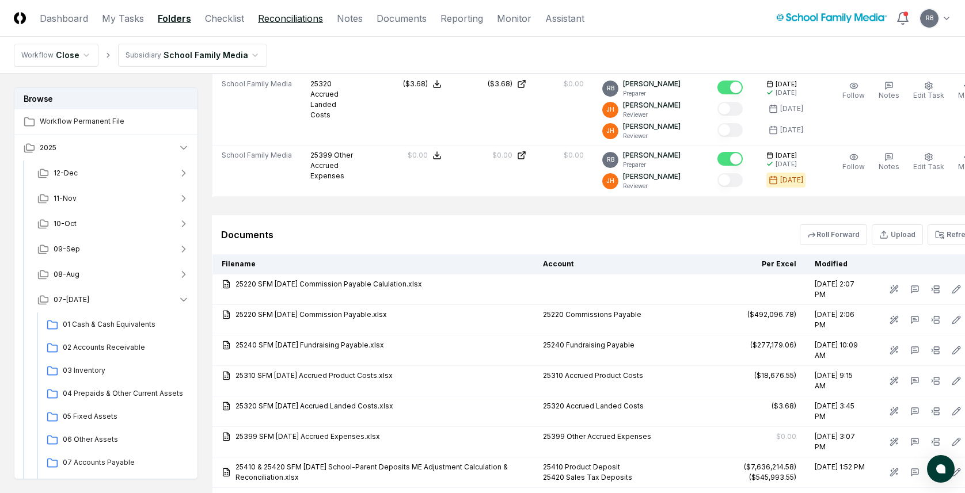
click at [298, 14] on link "Reconciliations" at bounding box center [290, 19] width 65 height 14
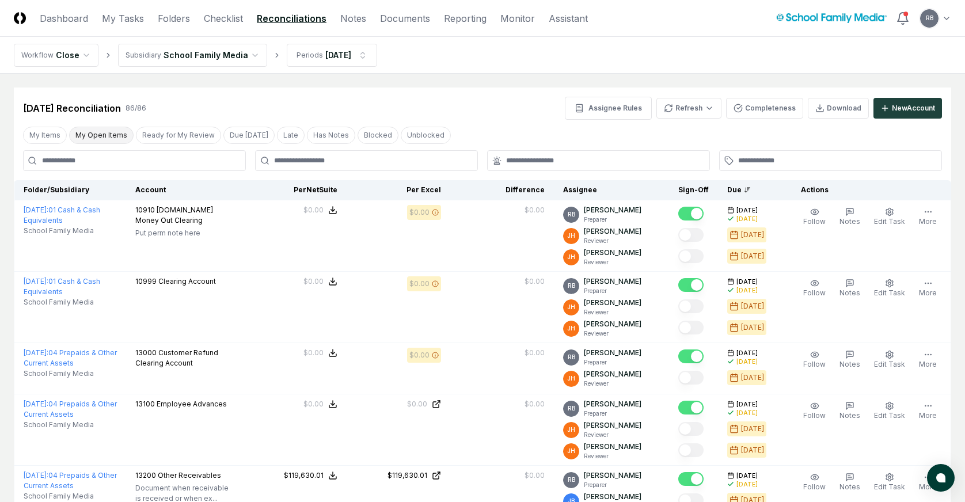
click at [96, 132] on button "My Open Items" at bounding box center [101, 135] width 64 height 17
